Goal: Task Accomplishment & Management: Use online tool/utility

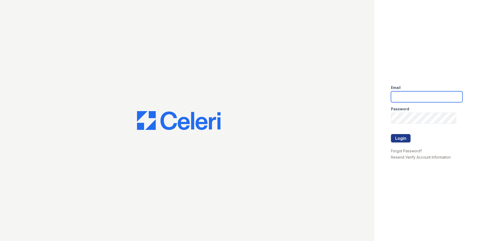
click at [411, 99] on input "email" at bounding box center [426, 96] width 71 height 11
type input "[PERSON_NAME][EMAIL_ADDRESS][PERSON_NAME][DOMAIN_NAME]"
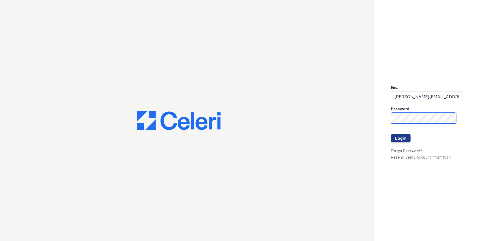
click at [391, 134] on button "Login" at bounding box center [401, 138] width 20 height 8
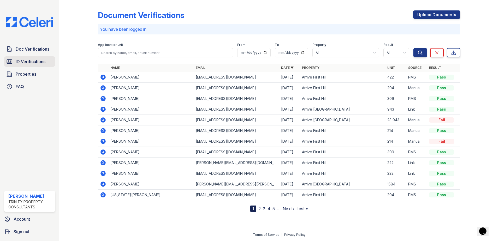
click at [31, 60] on span "ID Verifications" at bounding box center [31, 61] width 30 height 6
